Goal: Transaction & Acquisition: Purchase product/service

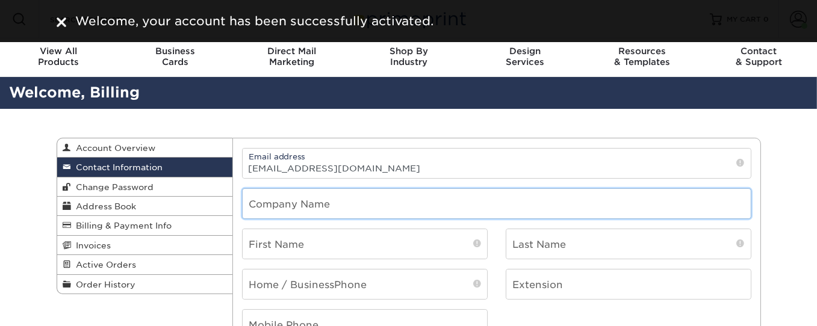
click at [340, 203] on input "text" at bounding box center [496, 203] width 508 height 29
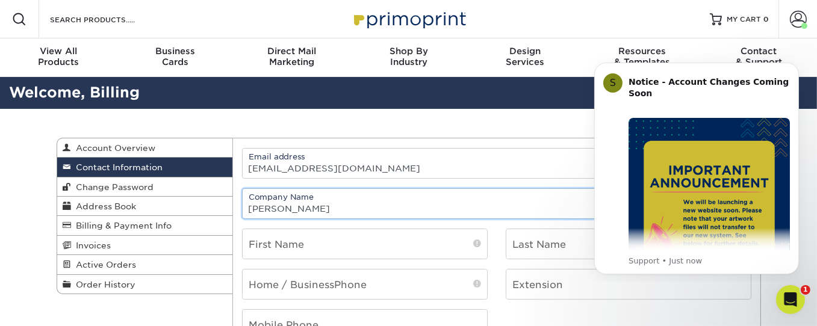
type input "Jared Stueber"
drag, startPoint x: 368, startPoint y: 210, endPoint x: 237, endPoint y: 212, distance: 131.2
click at [237, 212] on div "Company Name Jared Stueber" at bounding box center [496, 203] width 527 height 31
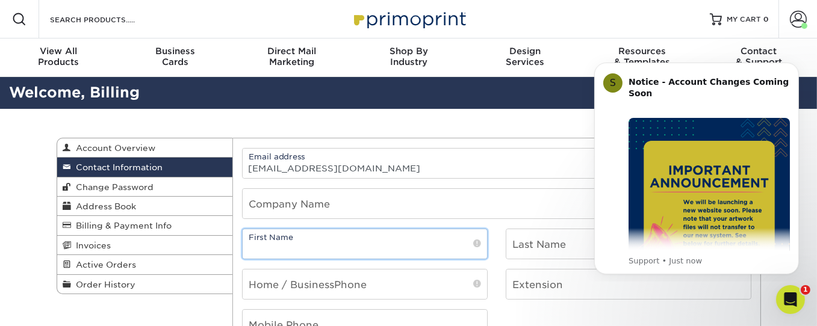
click at [279, 246] on input "text" at bounding box center [364, 243] width 244 height 29
paste input "Jared Stueber"
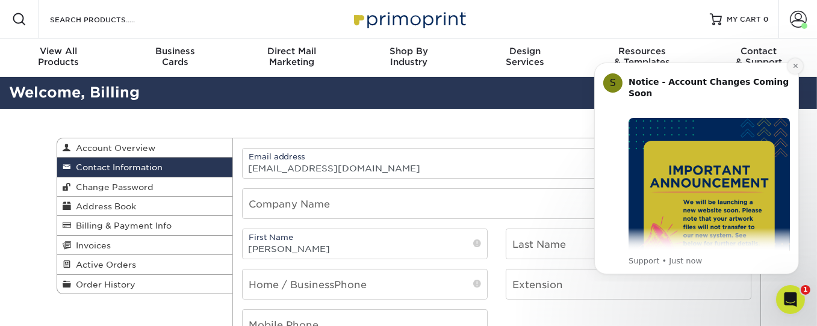
click at [795, 66] on icon "Dismiss notification" at bounding box center [794, 65] width 4 height 4
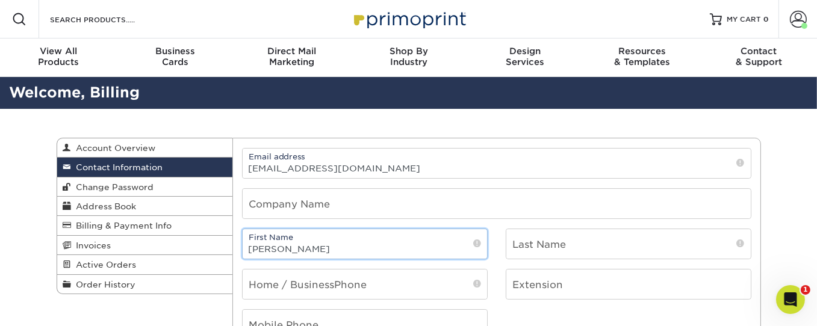
click at [294, 249] on input "Jared Stueber" at bounding box center [364, 243] width 244 height 29
type input "[PERSON_NAME]"
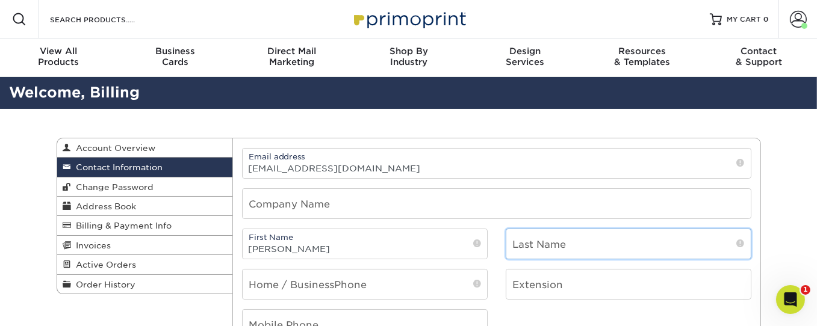
click at [562, 242] on input "text" at bounding box center [628, 243] width 244 height 29
paste input "Stueber"
type input "Stueber"
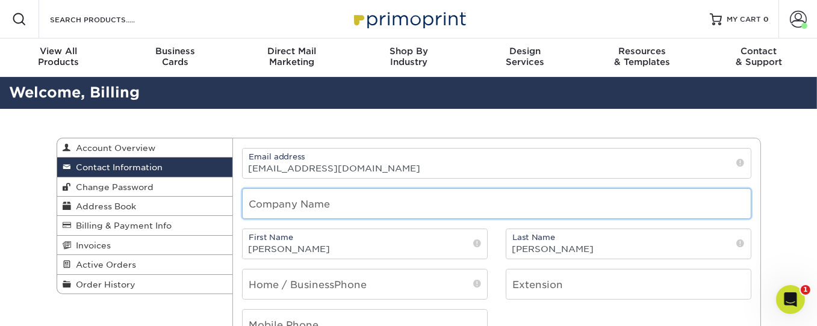
click at [314, 199] on input "text" at bounding box center [496, 203] width 508 height 29
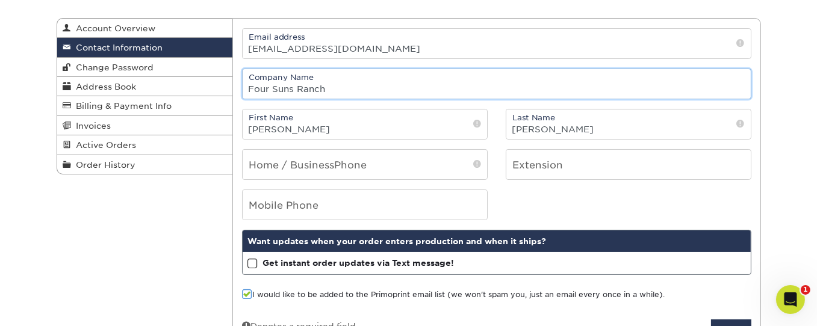
scroll to position [120, 0]
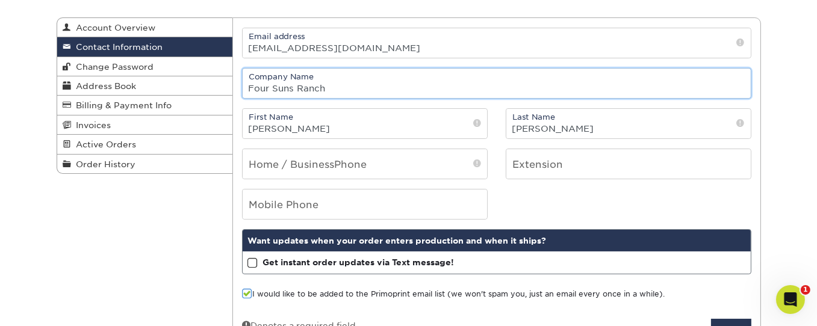
type input "Four Suns Ranch"
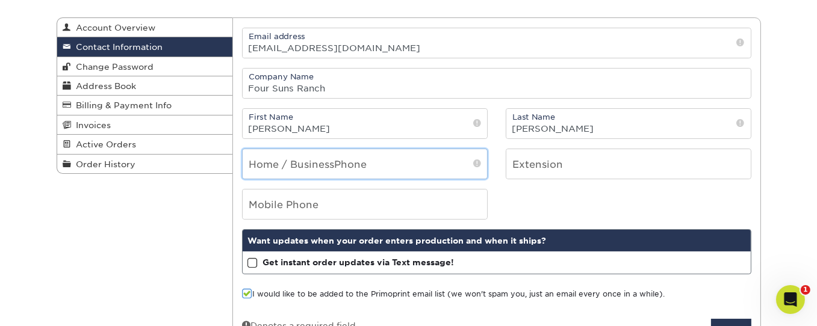
click at [296, 163] on input "tel" at bounding box center [364, 163] width 244 height 29
paste input "970-306-6002‬‬"
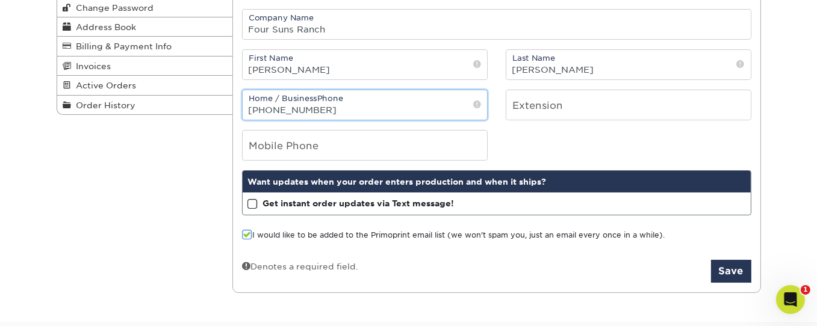
scroll to position [180, 0]
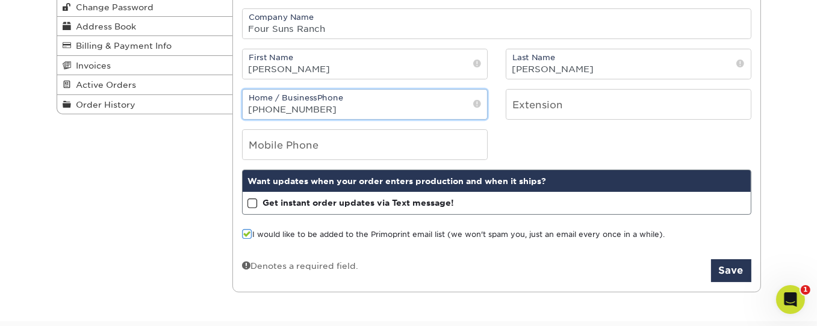
type input "970-306-6002‬‬"
click at [247, 231] on span at bounding box center [247, 234] width 10 height 11
click at [0, 0] on input "I would like to be added to the Primoprint email list (we won't spam you, just …" at bounding box center [0, 0] width 0 height 0
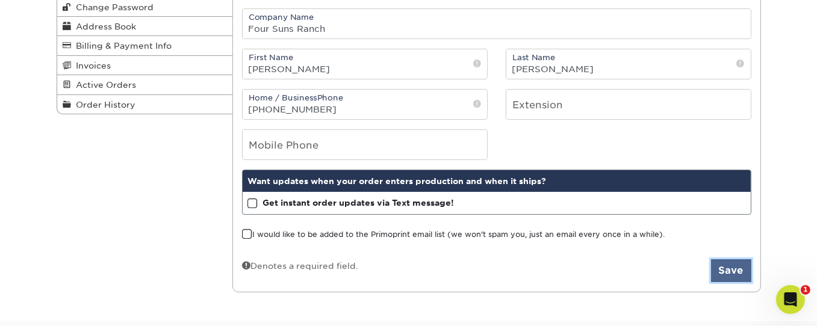
click at [720, 268] on button "Save" at bounding box center [731, 270] width 40 height 23
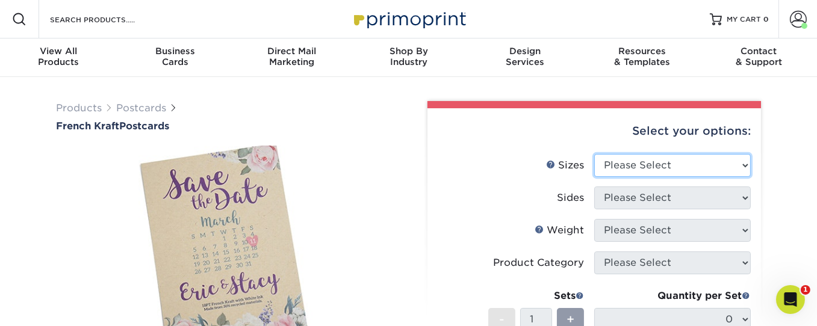
click at [652, 172] on select "Please Select 2" x 6" 2" x 8" 3.5" x 3.5" 3.5" x 4" 3.5" x 8.5" 3.67" x 8.5" 4"…" at bounding box center [672, 165] width 156 height 23
select select "6.00x8.00"
click at [594, 154] on select "Please Select 2" x 6" 2" x 8" 3.5" x 3.5" 3.5" x 4" 3.5" x 8.5" 3.67" x 8.5" 4"…" at bounding box center [672, 165] width 156 height 23
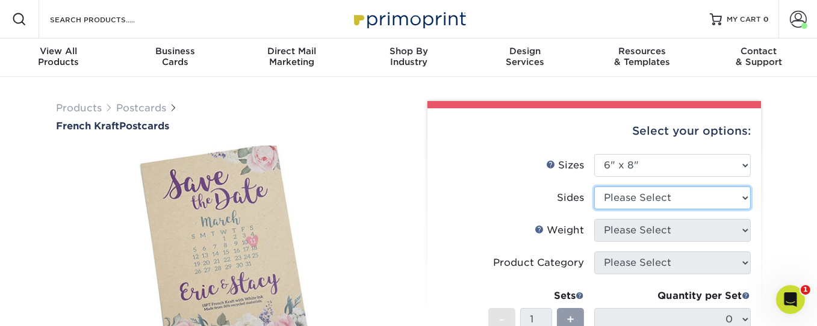
click at [616, 196] on select "Please Select Print Both Sides Print Both Sides - White Mask Back Only Print Bo…" at bounding box center [672, 198] width 156 height 23
select select "13abbda7-1d64-4f25-8bb2-c179b224825d"
click at [594, 187] on select "Please Select Print Both Sides Print Both Sides - White Mask Back Only Print Bo…" at bounding box center [672, 198] width 156 height 23
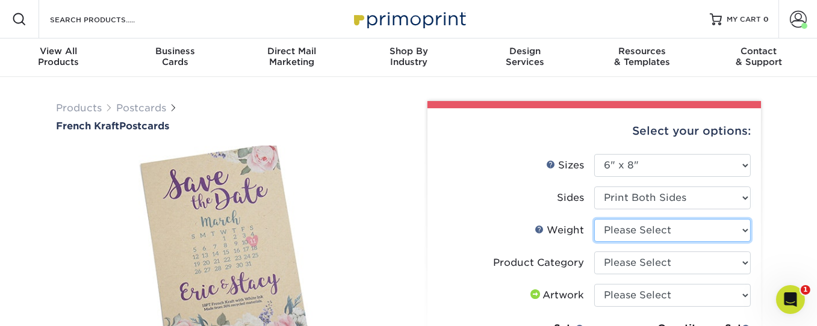
click at [632, 229] on select "Please Select 18PTUCKRAFT" at bounding box center [672, 230] width 156 height 23
select select "18PTUCKRAFT"
click at [594, 219] on select "Please Select 18PTUCKRAFT" at bounding box center [672, 230] width 156 height 23
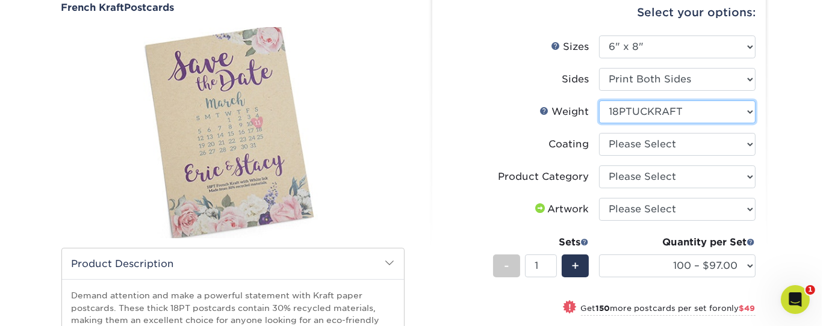
scroll to position [119, 0]
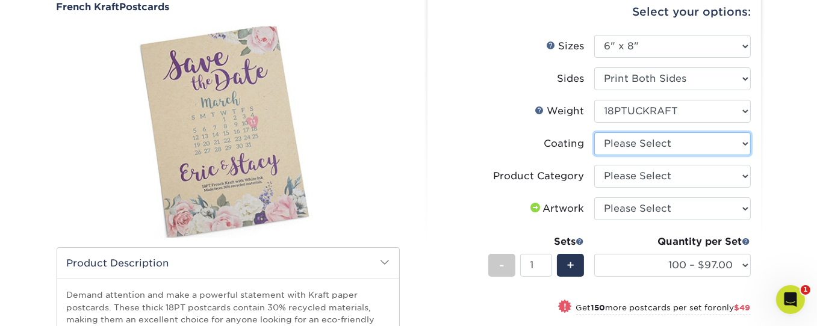
click at [633, 142] on select at bounding box center [672, 143] width 156 height 23
select select "3e7618de-abca-4bda-9f97-8b9129e913d8"
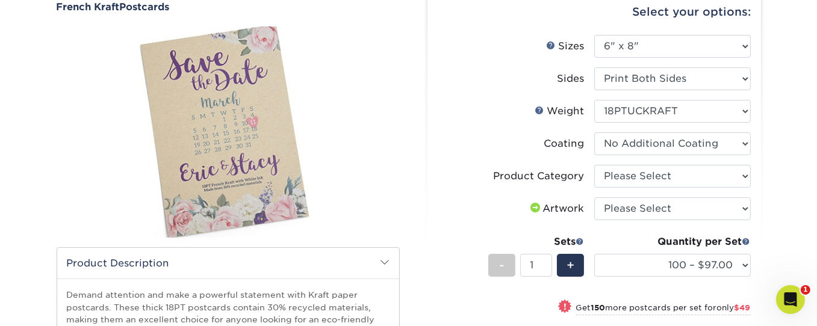
click at [594, 132] on select at bounding box center [672, 143] width 156 height 23
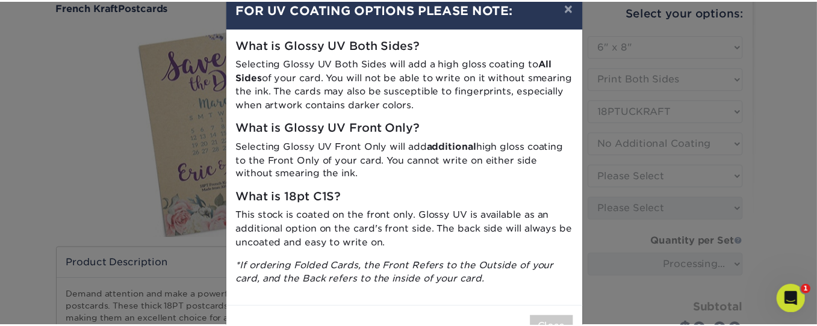
scroll to position [66, 0]
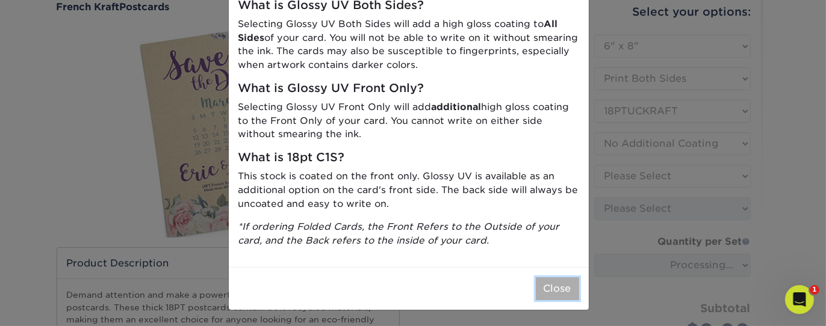
click at [550, 292] on button "Close" at bounding box center [557, 288] width 43 height 23
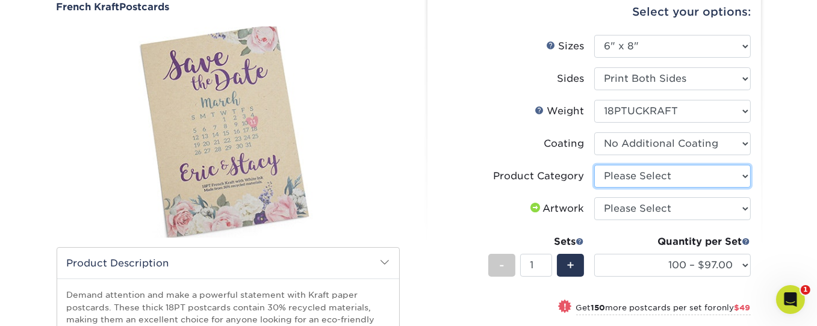
click at [617, 171] on select "Please Select Postcards" at bounding box center [672, 176] width 156 height 23
select select "9b7272e0-d6c8-4c3c-8e97-d3a1bcdab858"
click at [594, 165] on select "Please Select Postcards" at bounding box center [672, 176] width 156 height 23
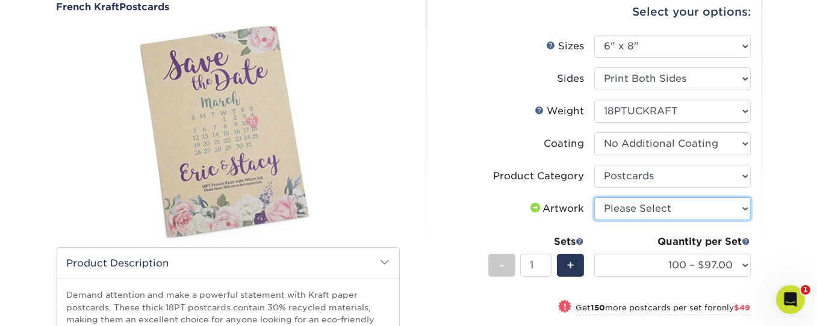
click at [624, 208] on select "Please Select I will upload files I need a design - $150" at bounding box center [672, 208] width 156 height 23
click at [594, 197] on select "Please Select I will upload files I need a design - $150" at bounding box center [672, 208] width 156 height 23
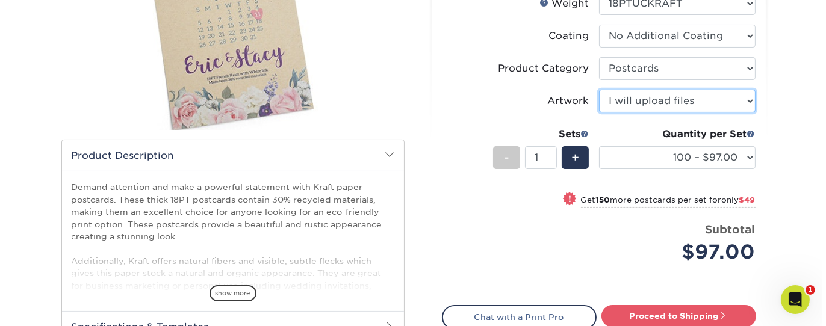
scroll to position [226, 0]
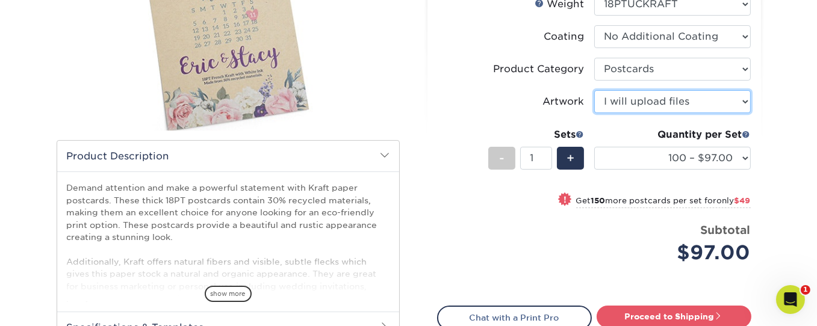
click at [618, 103] on select "Please Select I will upload files I need a design - $150" at bounding box center [672, 101] width 156 height 23
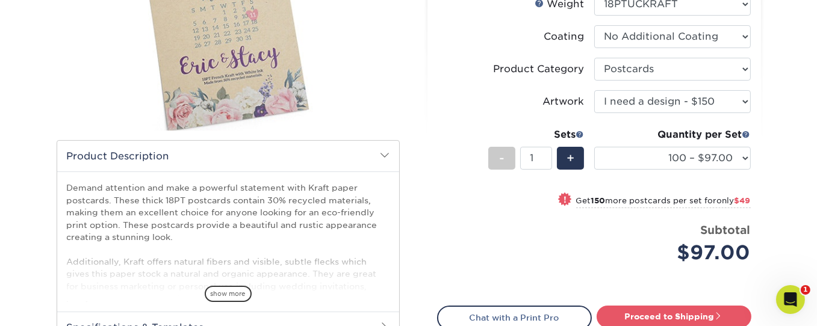
click at [594, 90] on select "Please Select I will upload files I need a design - $150" at bounding box center [672, 101] width 156 height 23
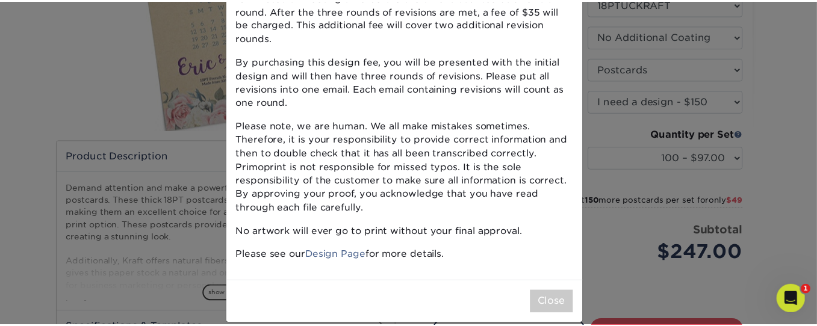
scroll to position [167, 0]
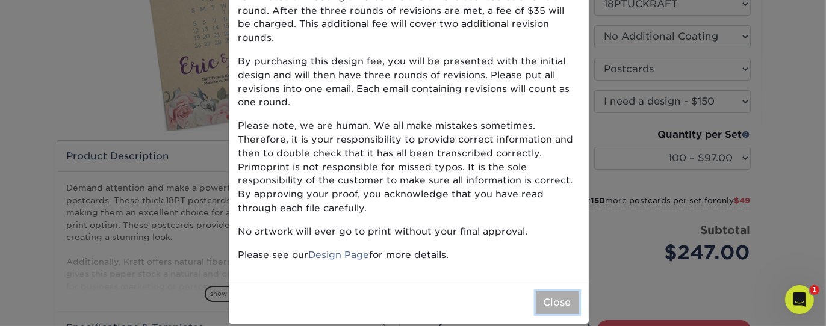
click at [549, 291] on button "Close" at bounding box center [557, 302] width 43 height 23
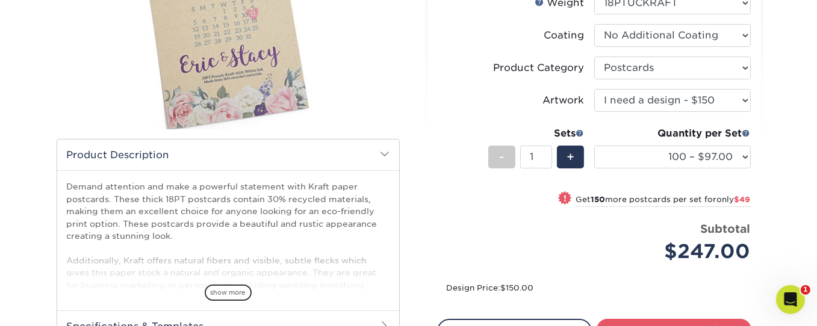
scroll to position [228, 0]
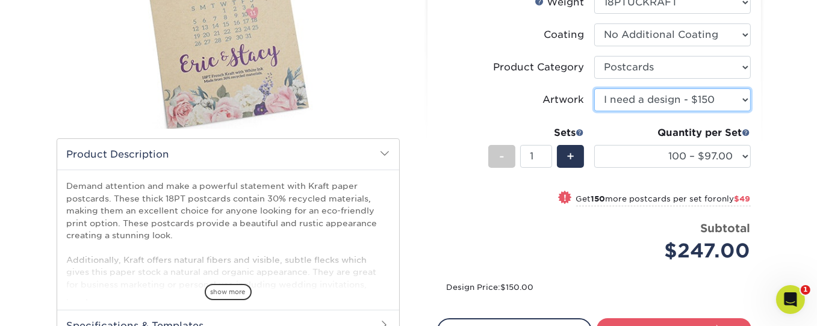
click at [619, 100] on select "Please Select I will upload files I need a design - $150" at bounding box center [672, 99] width 156 height 23
select select "upload"
click at [594, 88] on select "Please Select I will upload files I need a design - $150" at bounding box center [672, 99] width 156 height 23
